Goal: Task Accomplishment & Management: Complete application form

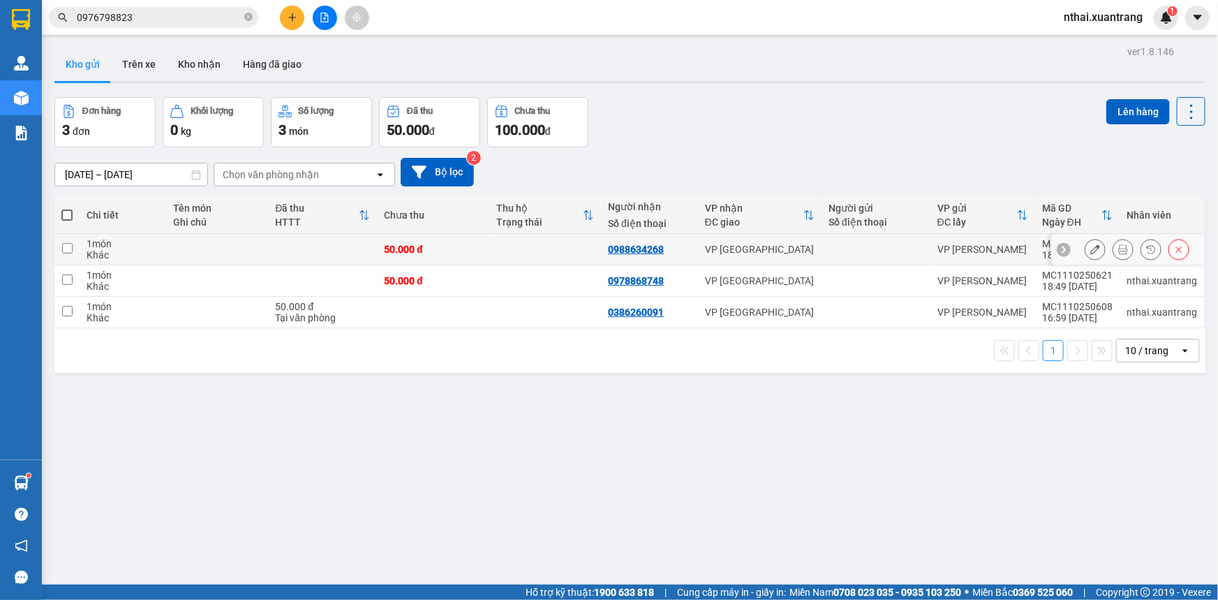
click at [1119, 247] on icon at bounding box center [1124, 249] width 10 height 10
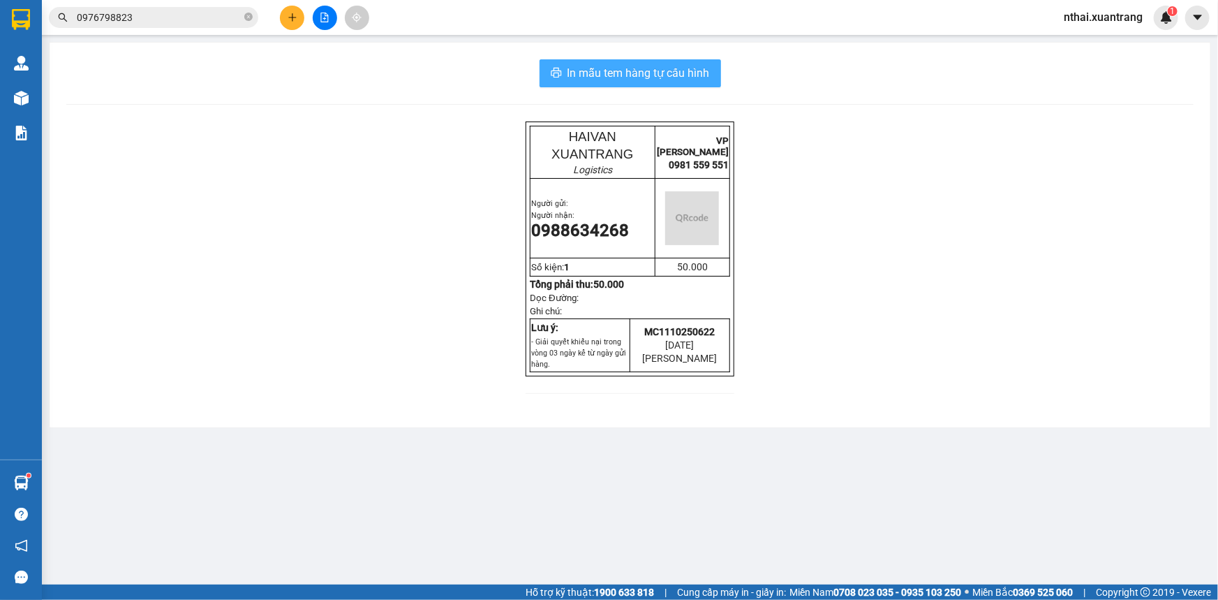
click at [635, 71] on span "In mẫu tem hàng tự cấu hình" at bounding box center [639, 72] width 142 height 17
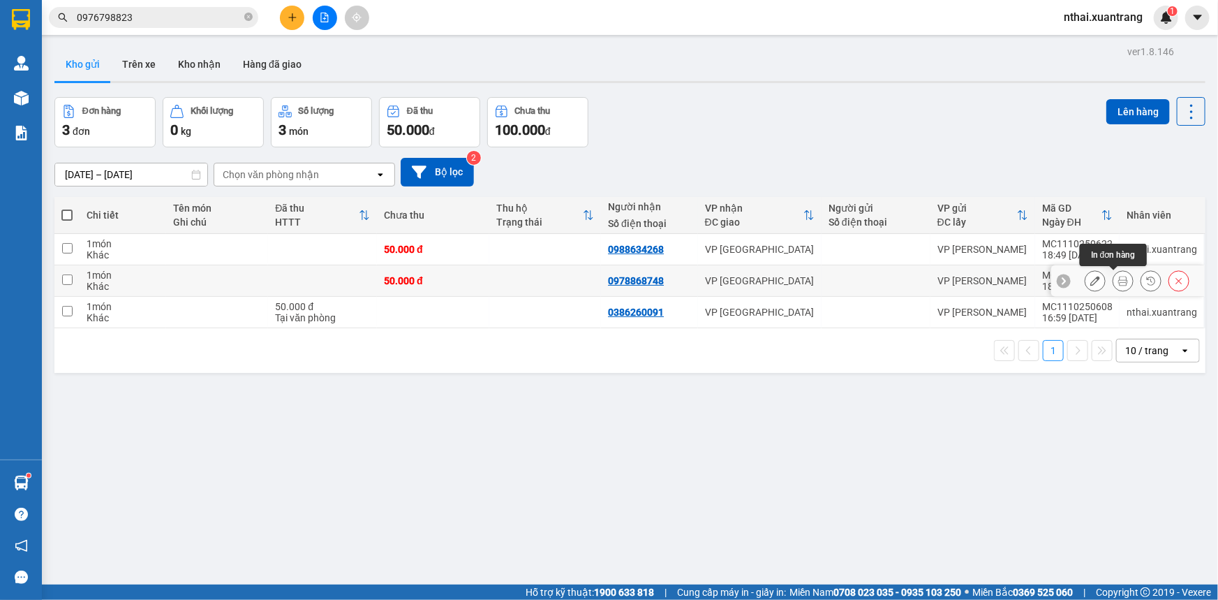
click at [1119, 281] on icon at bounding box center [1124, 281] width 10 height 10
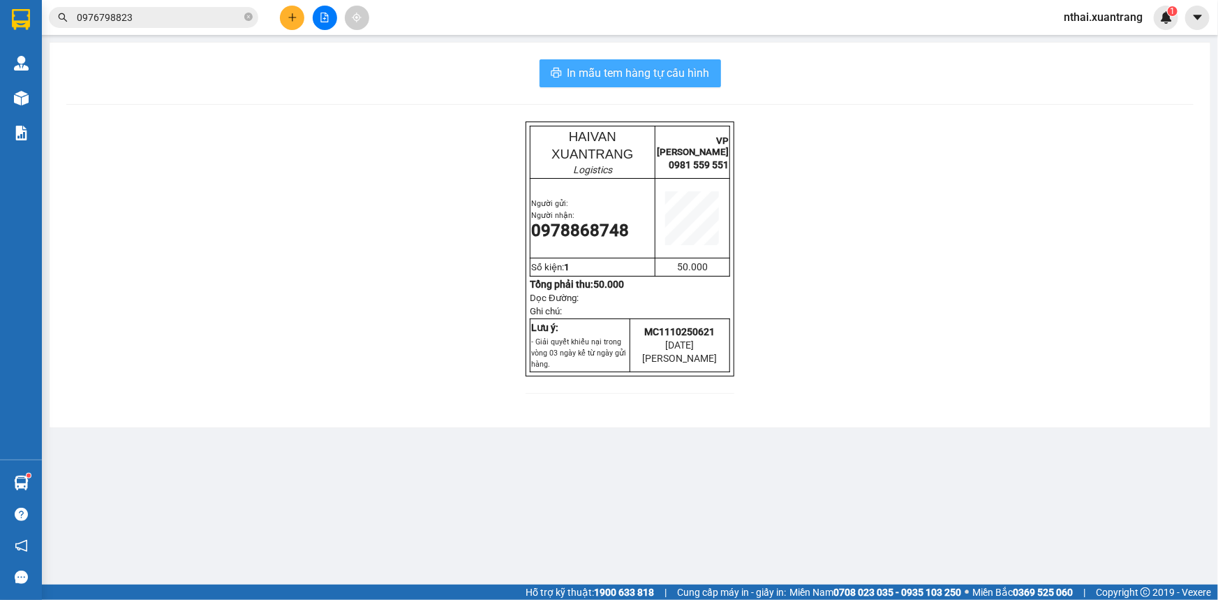
click at [686, 80] on span "In mẫu tem hàng tự cấu hình" at bounding box center [639, 72] width 142 height 17
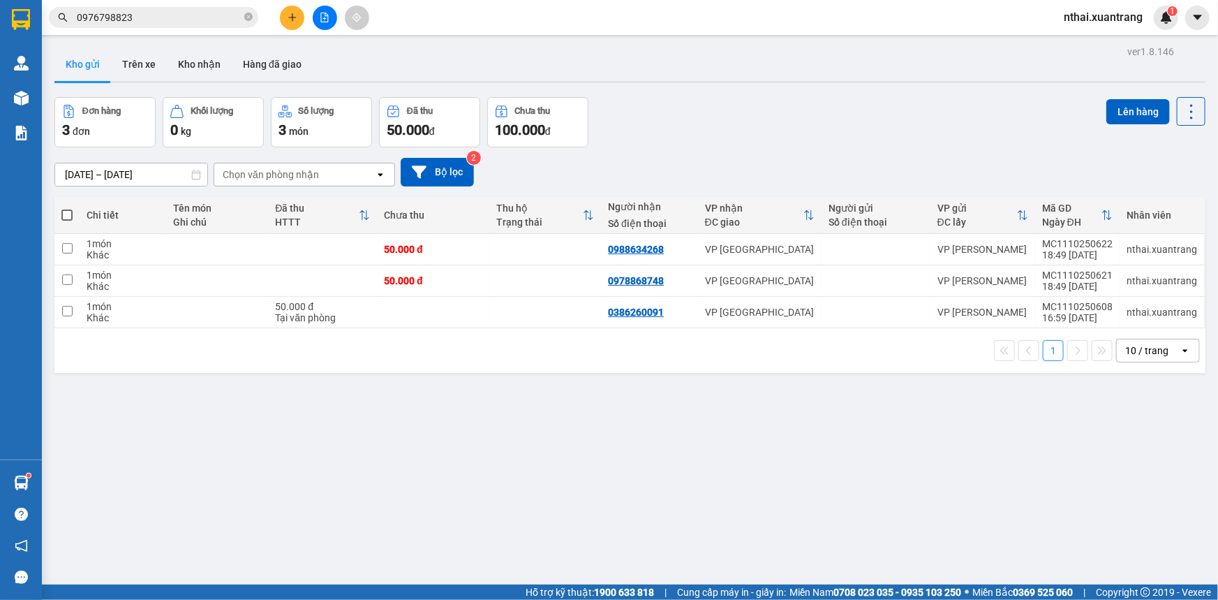
click at [303, 10] on div at bounding box center [324, 18] width 105 height 24
click at [285, 23] on button at bounding box center [292, 18] width 24 height 24
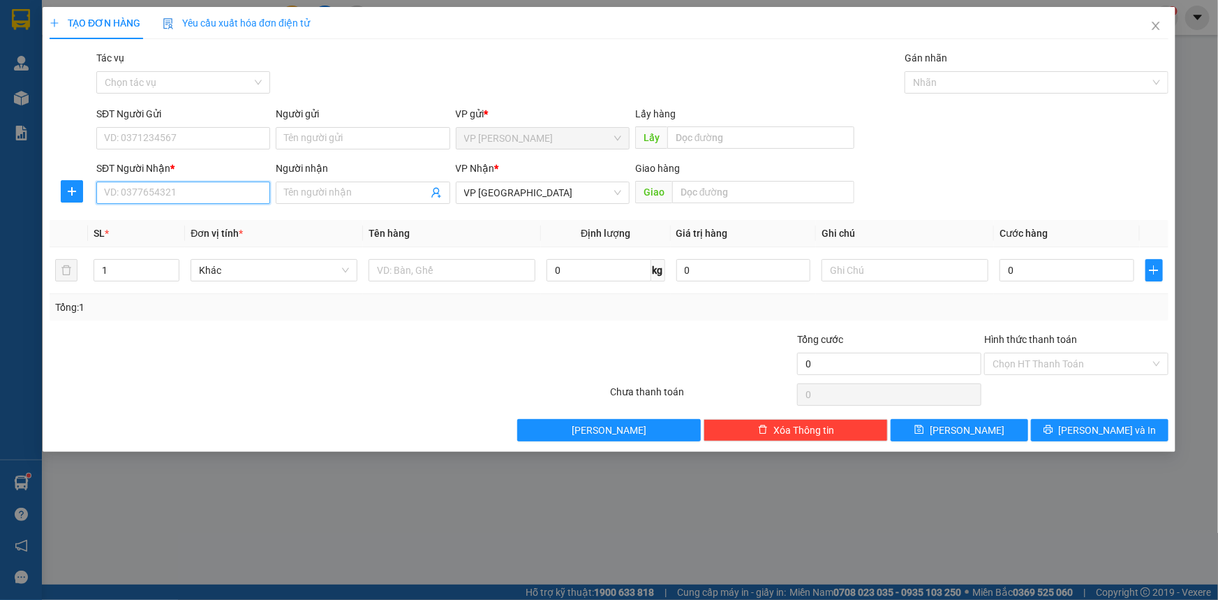
click at [214, 196] on input "SĐT Người Nhận *" at bounding box center [183, 193] width 174 height 22
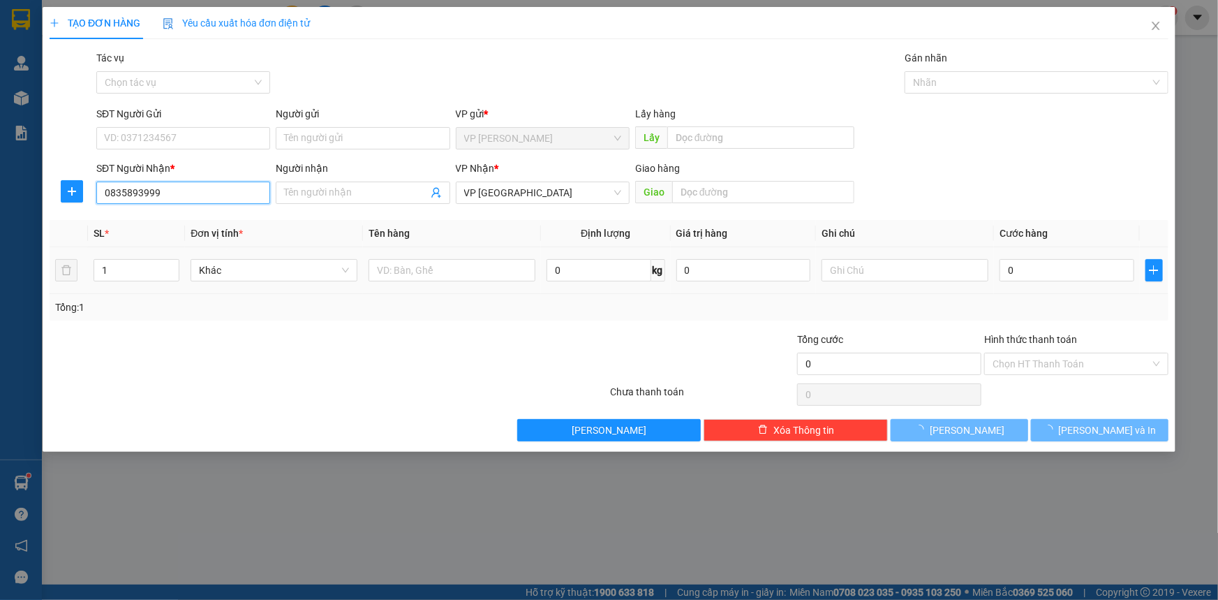
type input "0835893999"
click at [1023, 283] on div "0" at bounding box center [1067, 270] width 135 height 28
click at [1024, 274] on input "0" at bounding box center [1067, 270] width 135 height 22
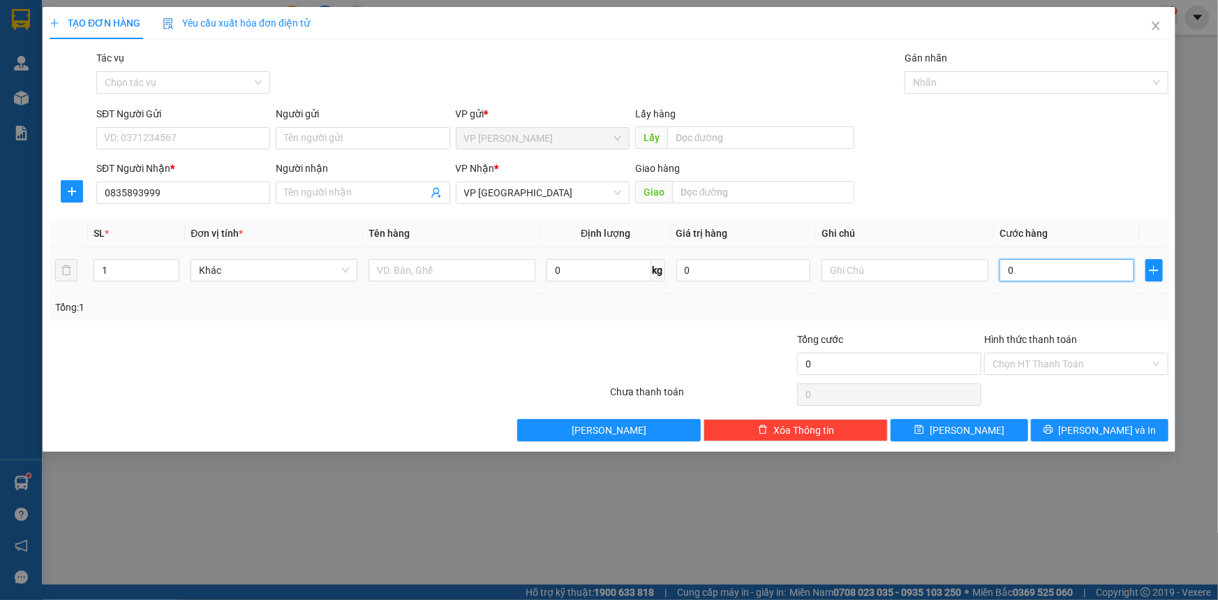
type input "5"
type input "50"
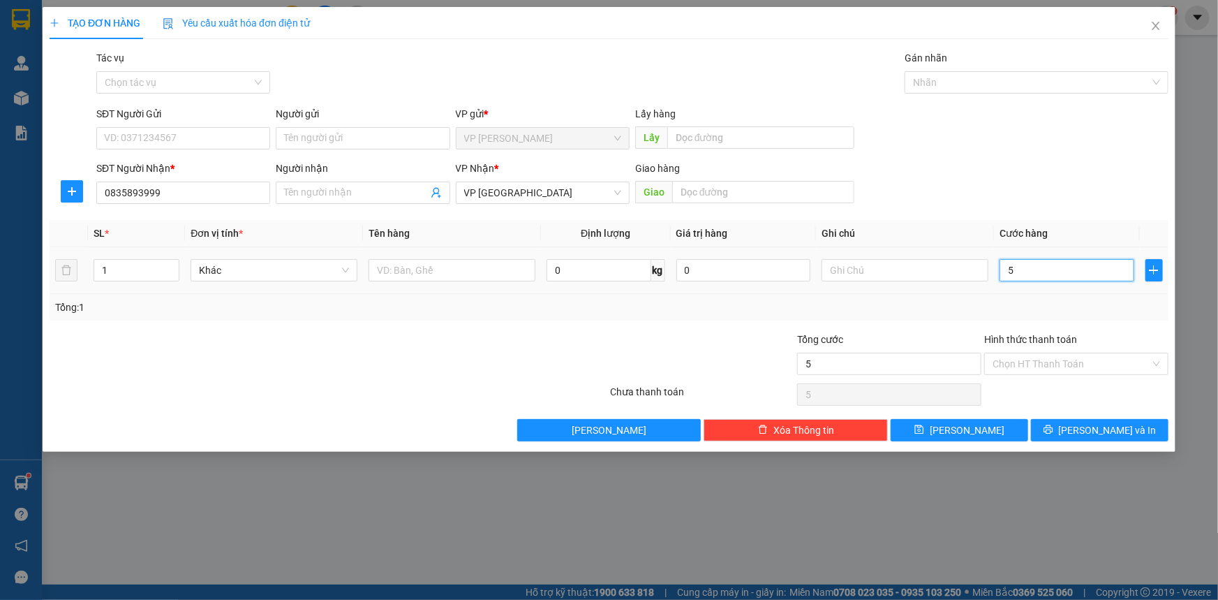
type input "50"
type input "50.000"
click at [979, 204] on div "SĐT Người Nhận * 0835893999 Người nhận Tên người nhận VP Nhận * VP [GEOGRAPHIC_…" at bounding box center [633, 185] width 1078 height 49
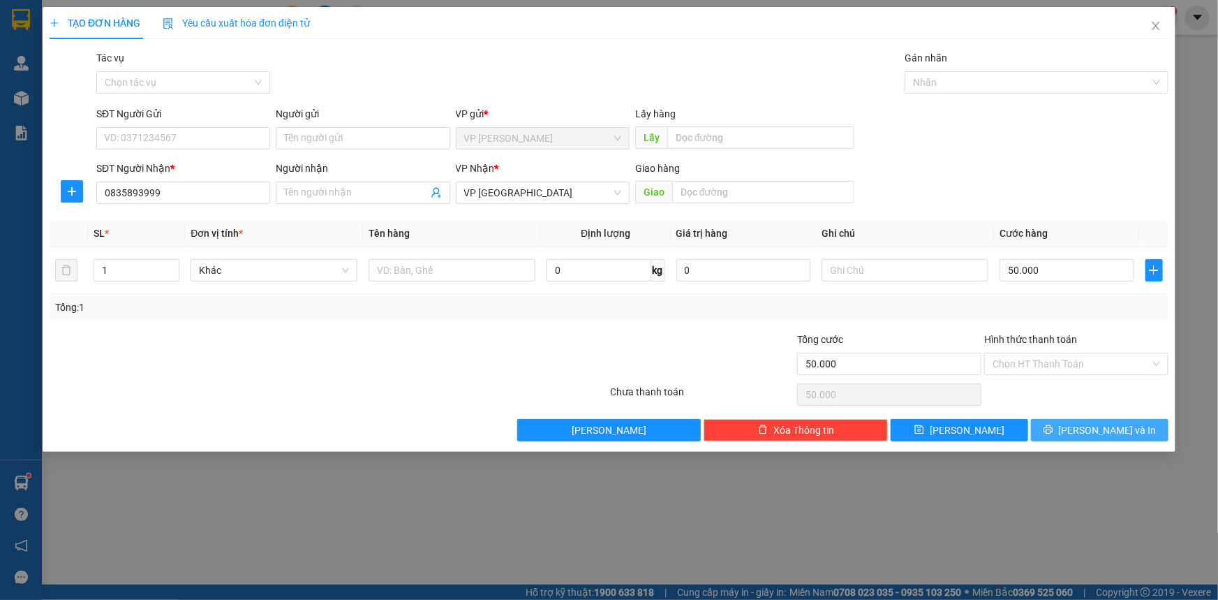
click at [1053, 432] on icon "printer" at bounding box center [1048, 429] width 9 height 9
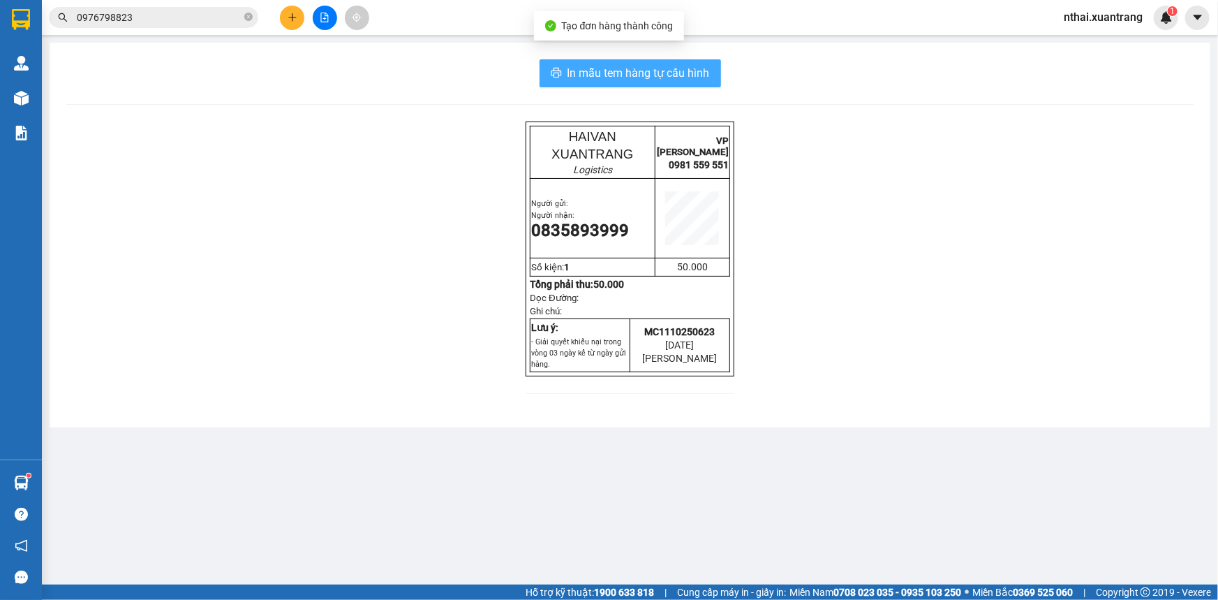
click at [679, 70] on span "In mẫu tem hàng tự cấu hình" at bounding box center [639, 72] width 142 height 17
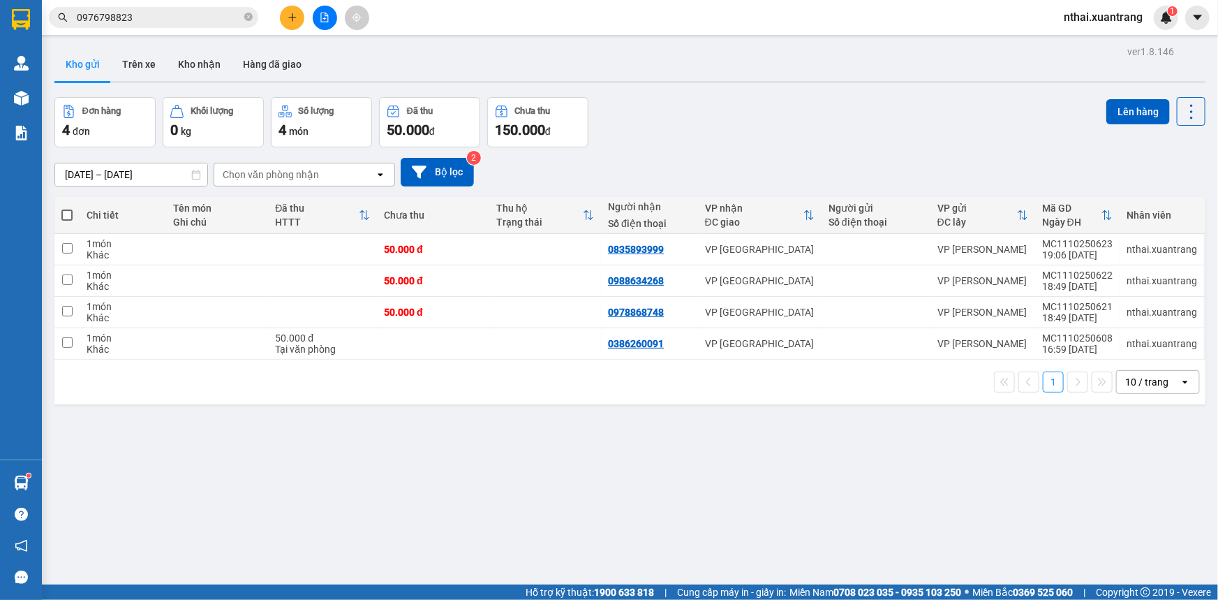
click at [288, 21] on icon "plus" at bounding box center [293, 18] width 10 height 10
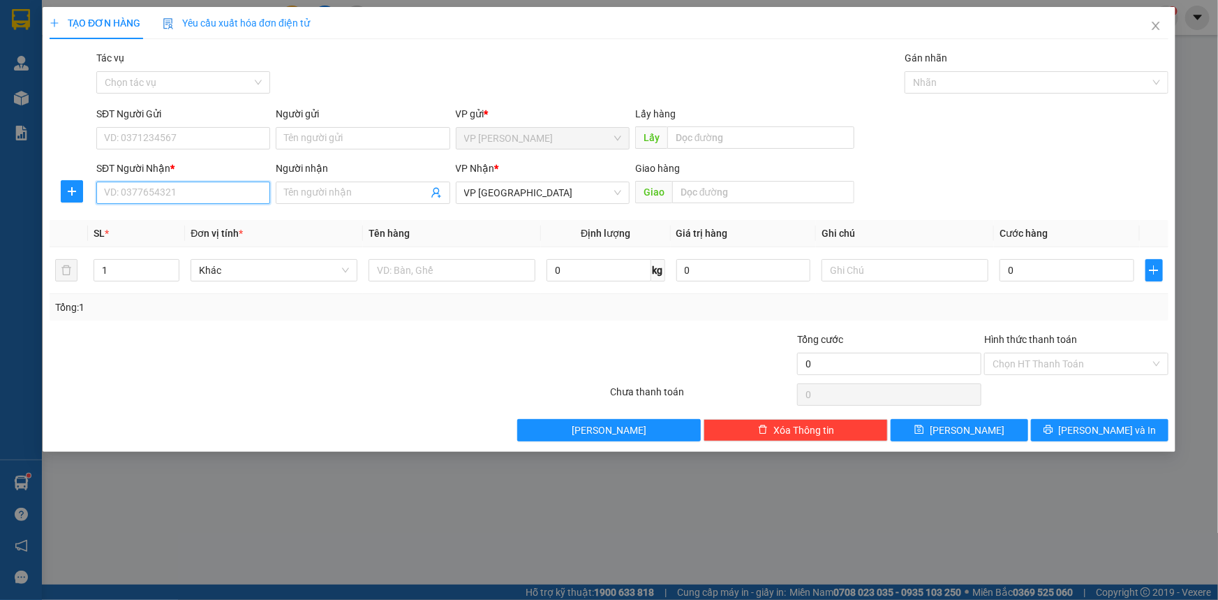
click at [145, 196] on input "SĐT Người Nhận *" at bounding box center [183, 193] width 174 height 22
type input "0376993006"
click at [1021, 287] on td "0" at bounding box center [1067, 270] width 146 height 47
click at [1014, 279] on input "0" at bounding box center [1067, 270] width 135 height 22
type input "5"
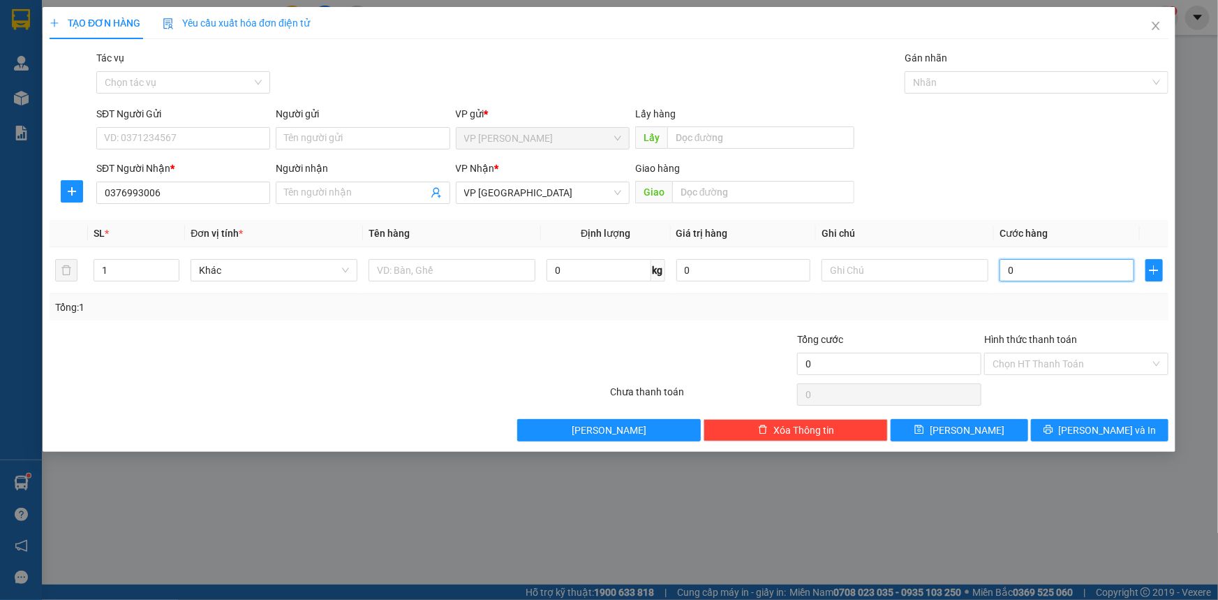
type input "5"
type input "50"
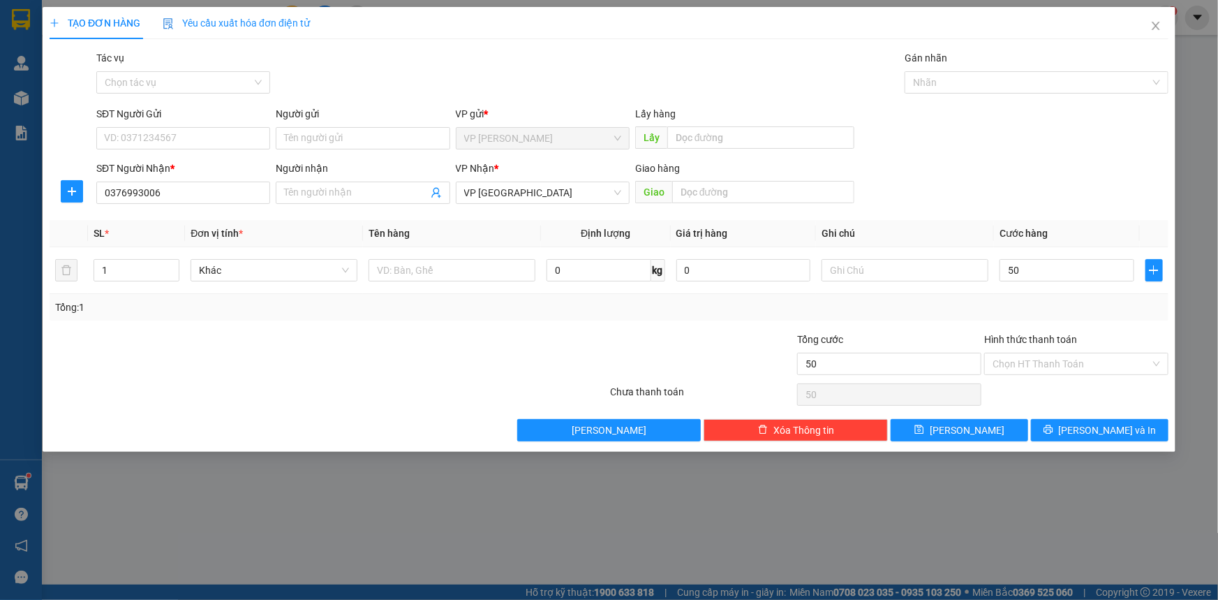
type input "50.000"
drag, startPoint x: 921, startPoint y: 311, endPoint x: 875, endPoint y: 336, distance: 52.5
click at [915, 311] on div "Tổng: 1" at bounding box center [609, 307] width 1108 height 15
click at [911, 307] on div "Tổng: 1" at bounding box center [609, 307] width 1108 height 15
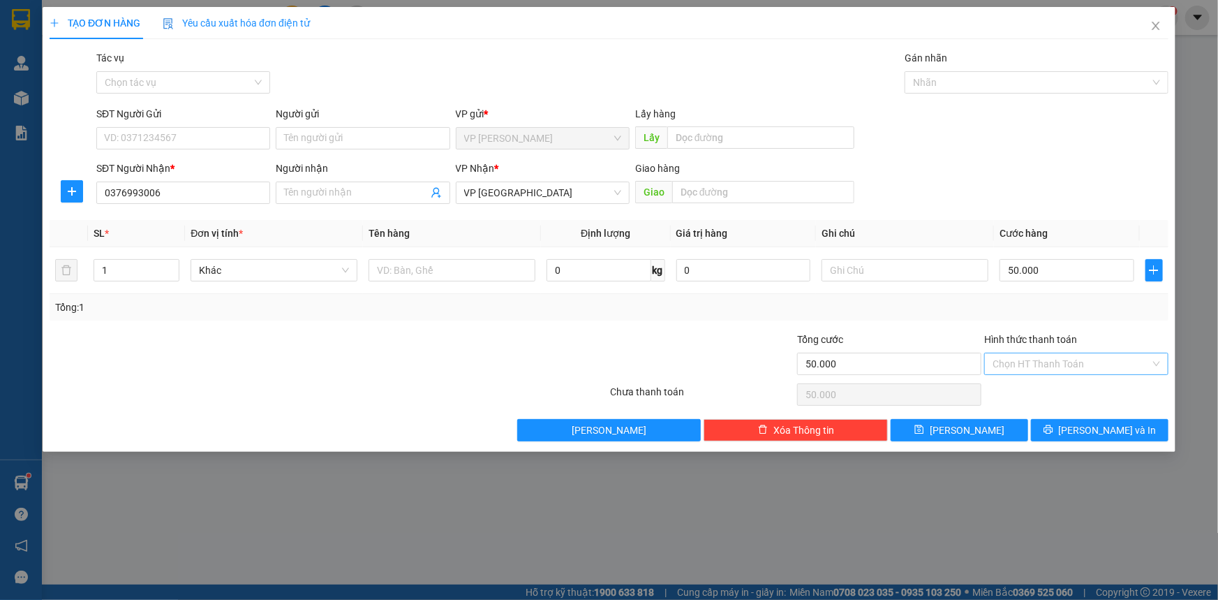
click at [1047, 362] on input "Hình thức thanh toán" at bounding box center [1072, 363] width 158 height 21
click at [1008, 391] on div "Tại văn phòng" at bounding box center [1077, 390] width 168 height 15
type input "0"
click at [957, 309] on div "Tổng: 1" at bounding box center [609, 307] width 1108 height 15
click at [1113, 428] on span "[PERSON_NAME] và In" at bounding box center [1108, 429] width 98 height 15
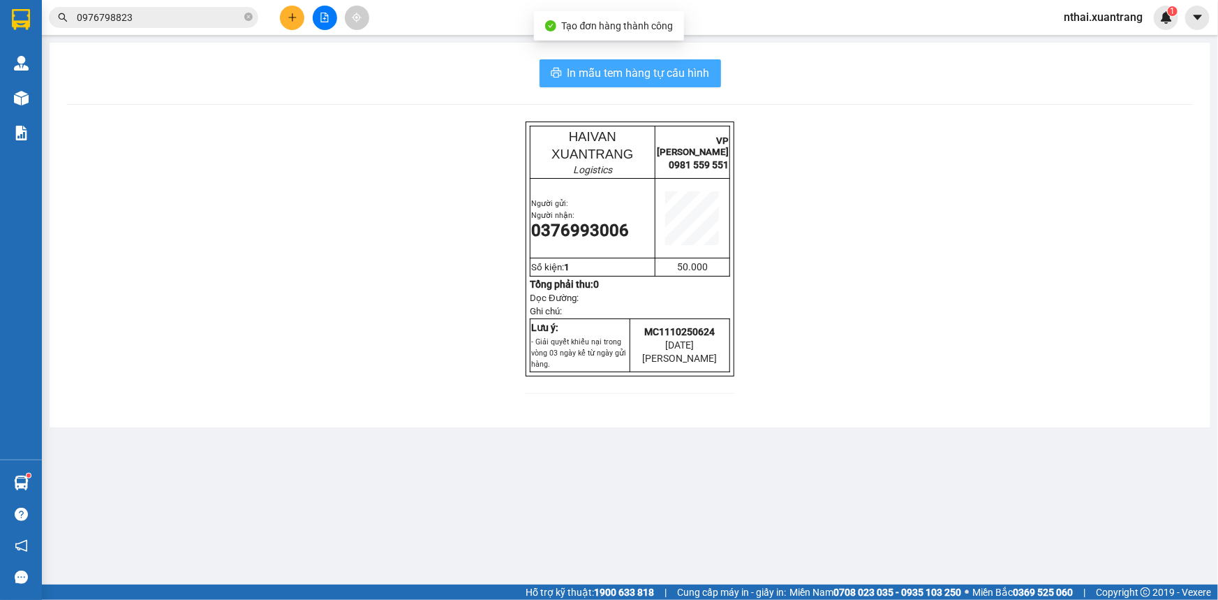
click at [642, 74] on span "In mẫu tem hàng tự cấu hình" at bounding box center [639, 72] width 142 height 17
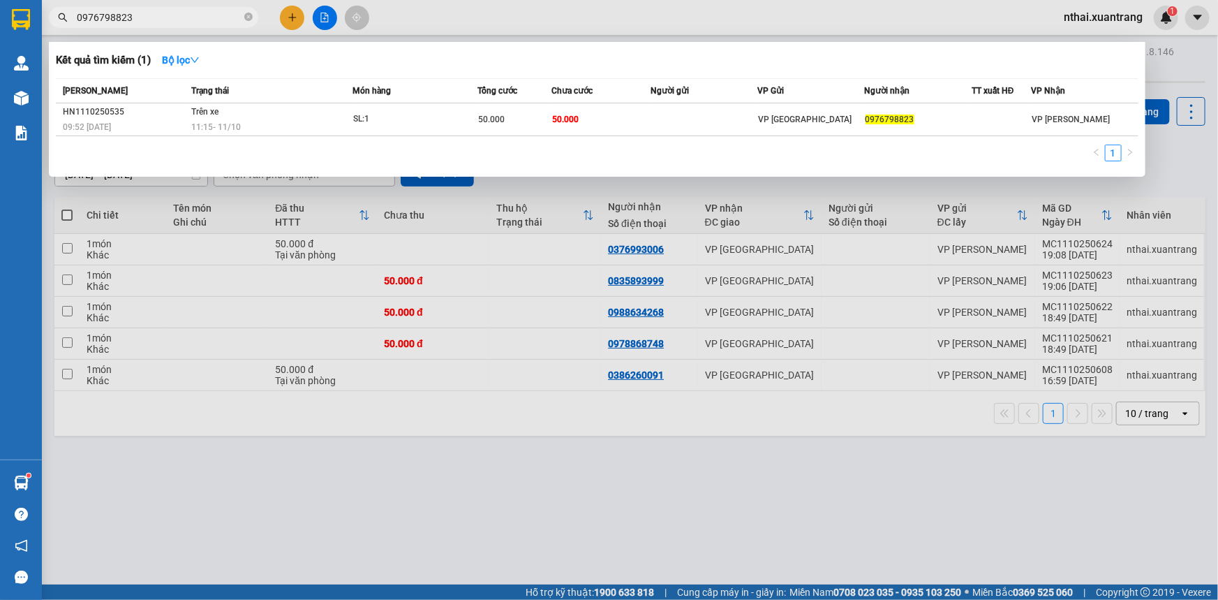
click at [174, 15] on input "0976798823" at bounding box center [159, 17] width 165 height 15
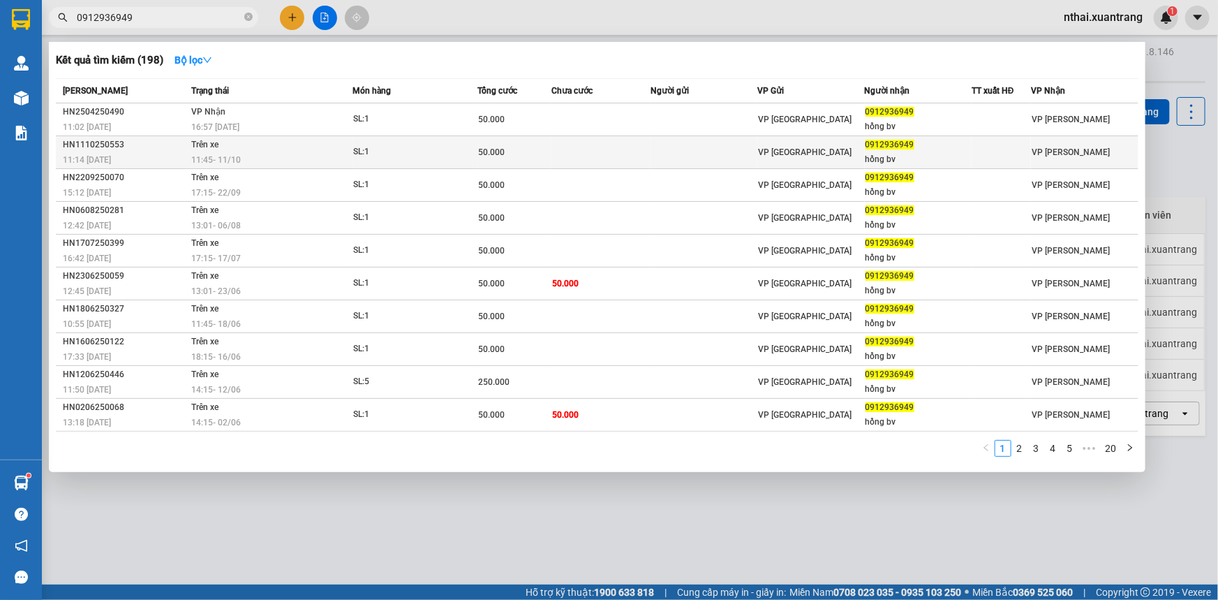
type input "0912936949"
click at [129, 154] on div "11:14 [DATE]" at bounding box center [125, 159] width 124 height 15
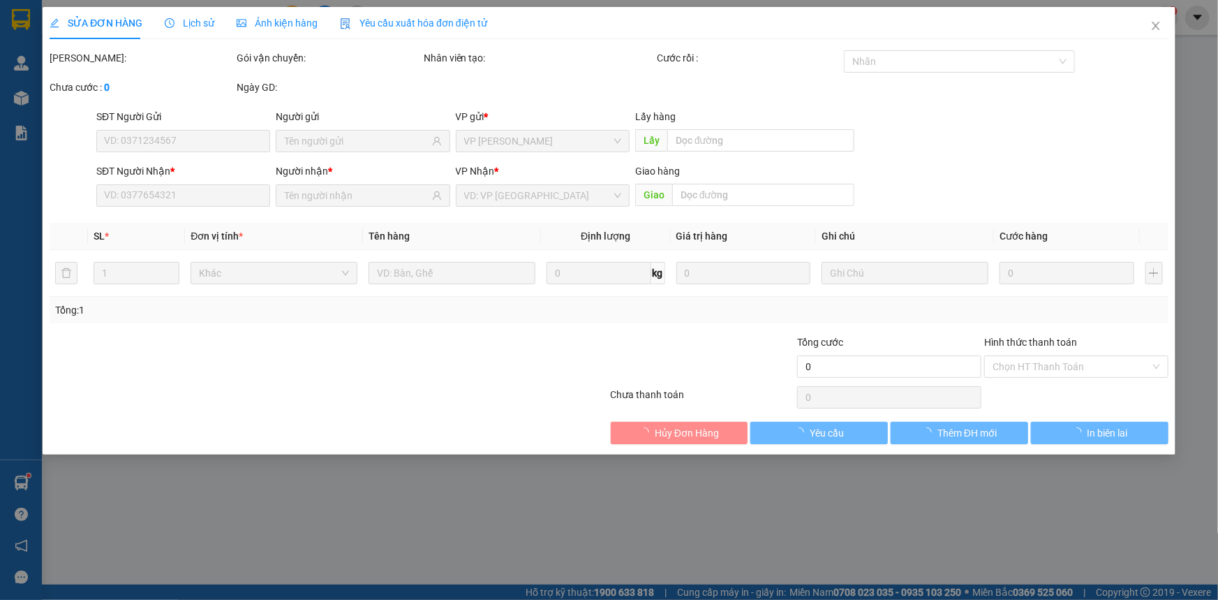
type input "0912936949"
type input "hồng bv"
type input "50.000"
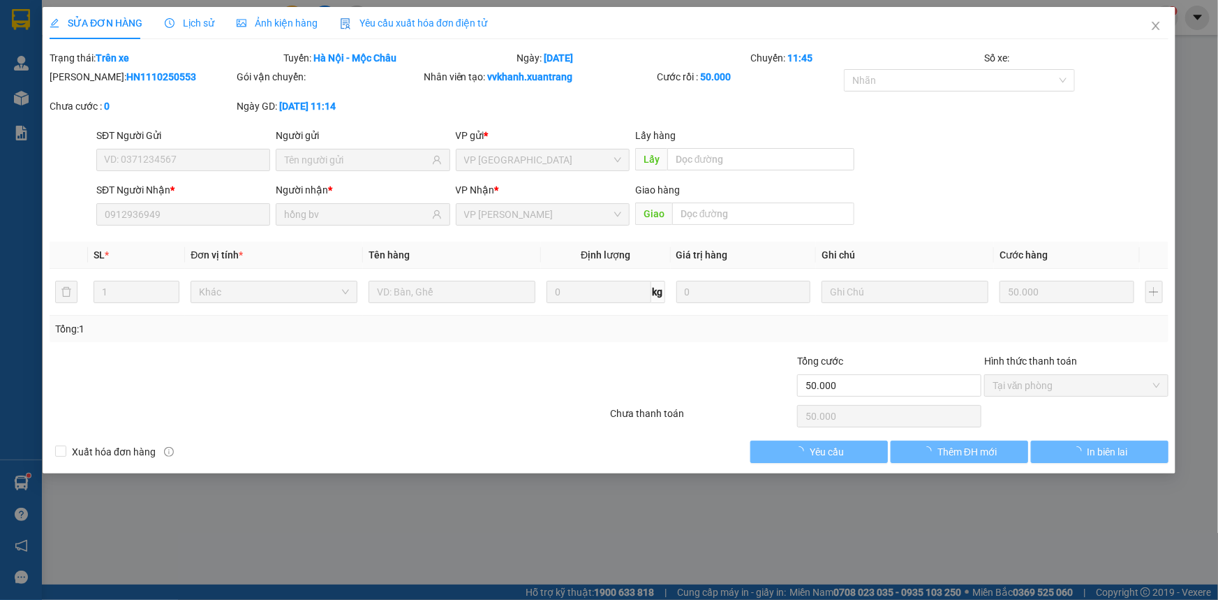
click at [275, 25] on span "Ảnh kiện hàng" at bounding box center [277, 22] width 81 height 11
